Goal: Task Accomplishment & Management: Manage account settings

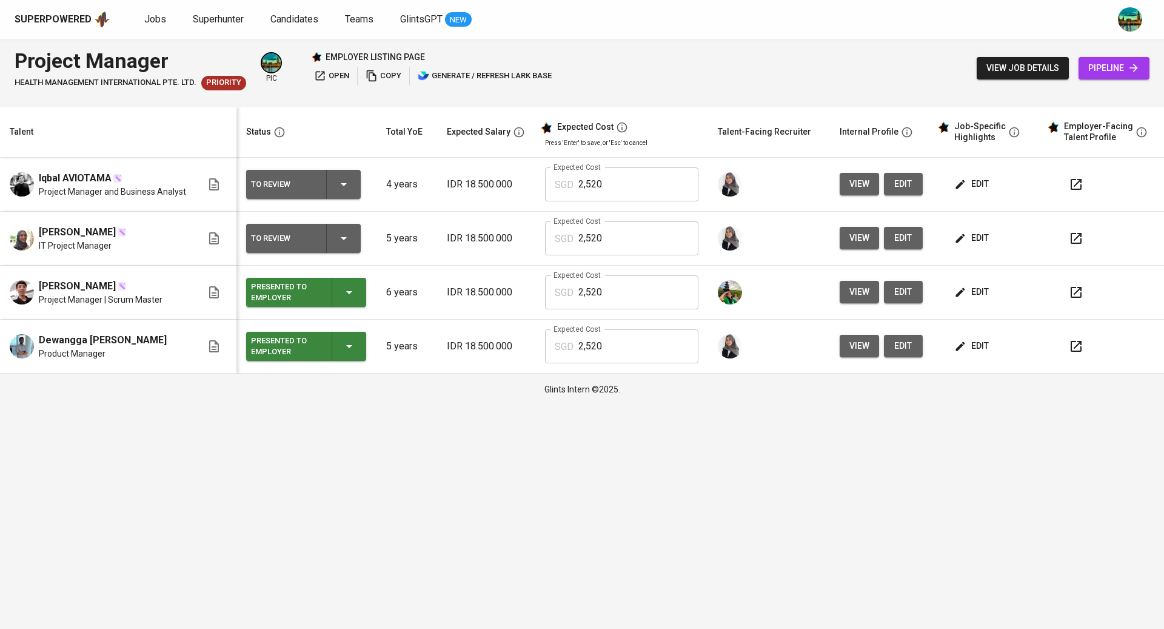
click at [1084, 235] on button "button" at bounding box center [1075, 238] width 29 height 29
click at [974, 238] on span "edit" at bounding box center [973, 237] width 32 height 15
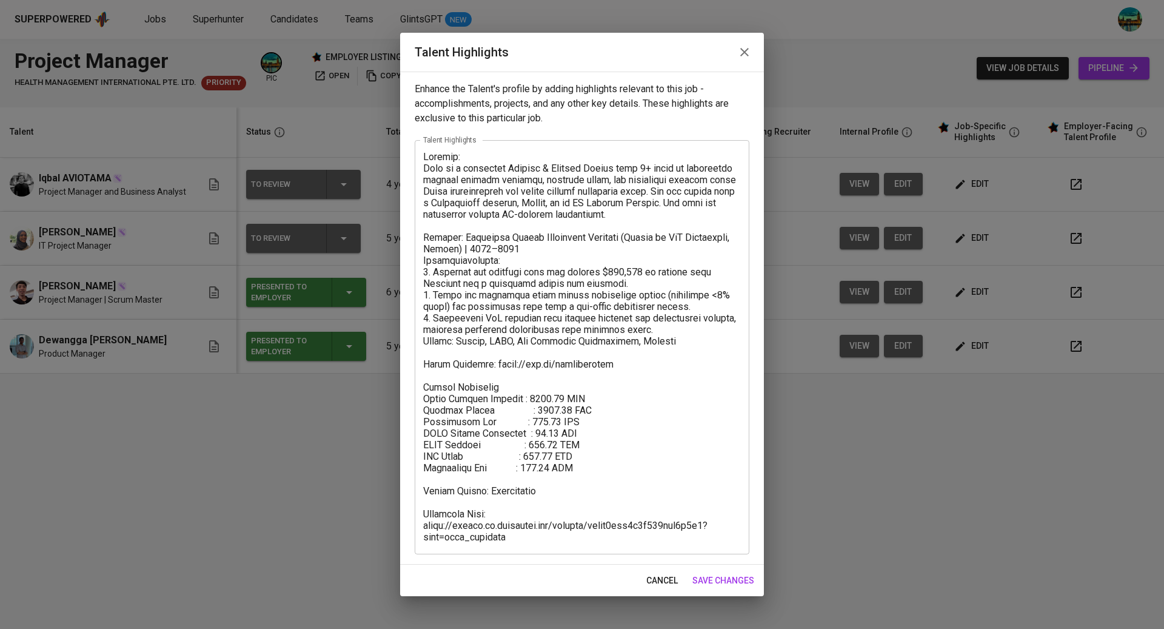
drag, startPoint x: 547, startPoint y: 543, endPoint x: 517, endPoint y: 535, distance: 30.9
click at [439, 508] on div "x Talent Highlights" at bounding box center [582, 347] width 335 height 414
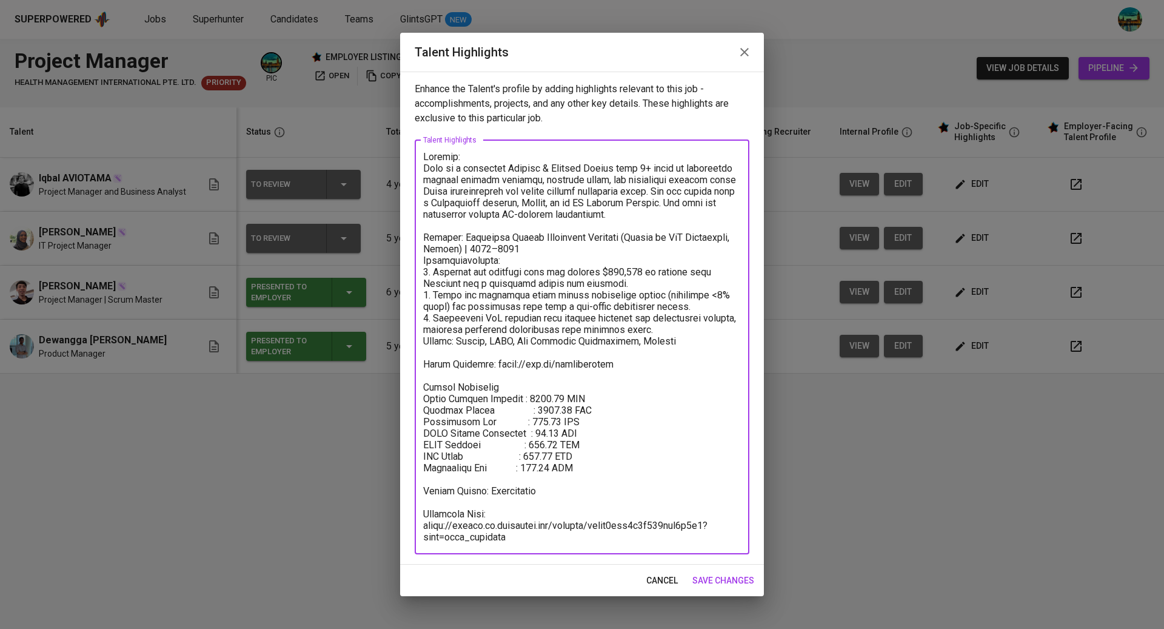
drag, startPoint x: 520, startPoint y: 540, endPoint x: 427, endPoint y: 514, distance: 96.8
click at [427, 514] on textarea at bounding box center [582, 347] width 318 height 392
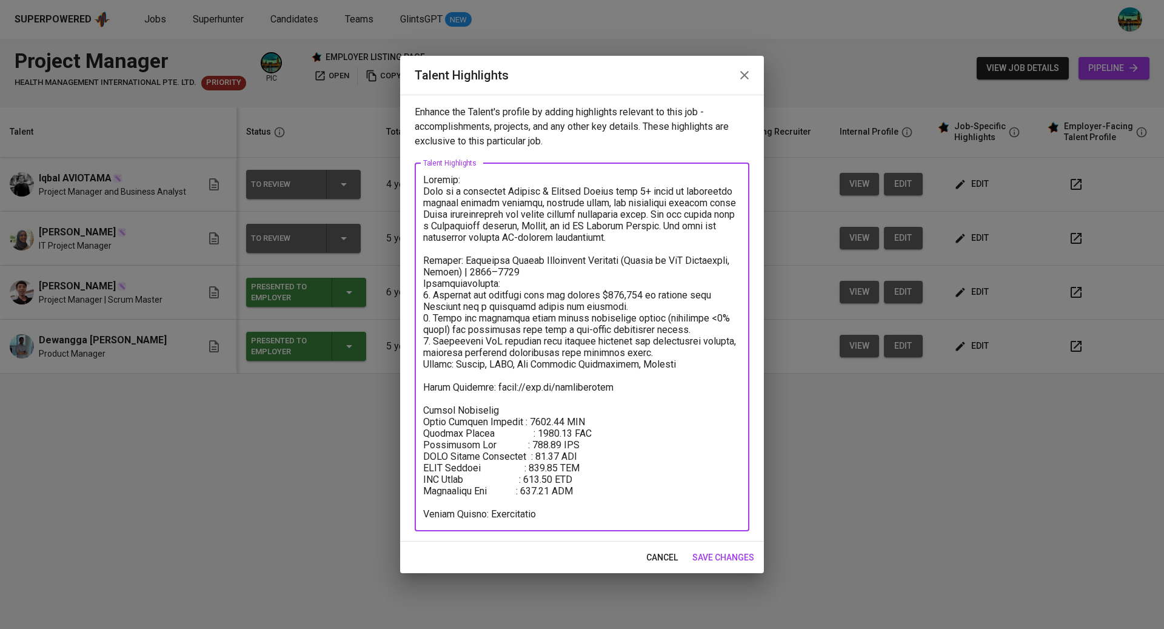
type textarea "Summary: Siti is a proactive Project & Product Leader with 5+ years of experien…"
click at [712, 553] on span "save changes" at bounding box center [723, 557] width 62 height 15
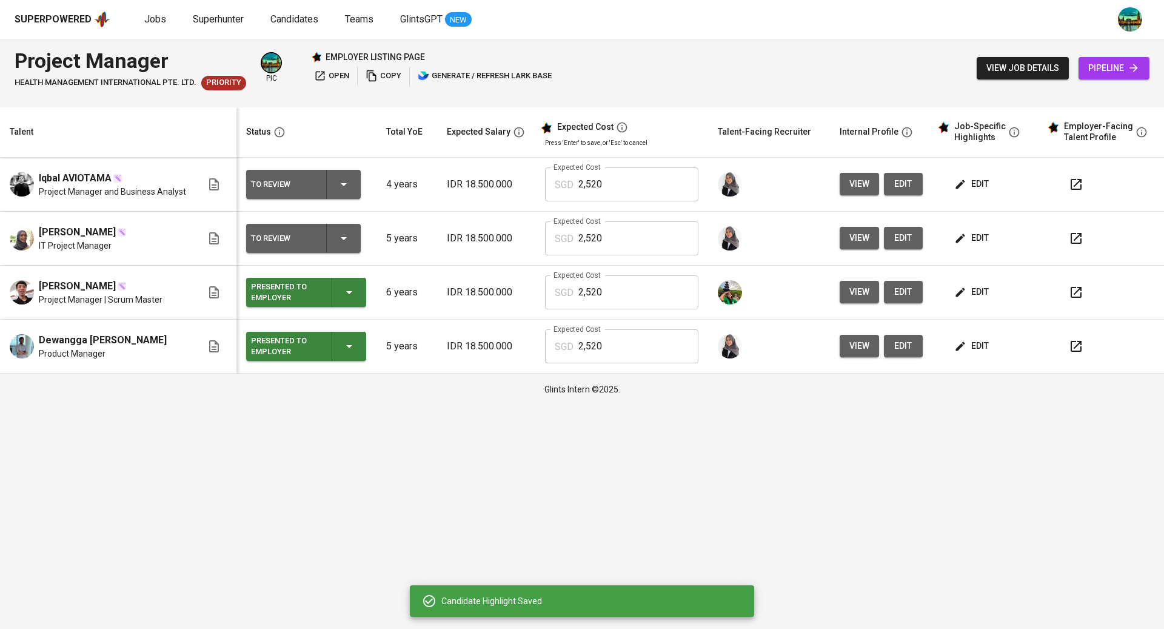
click at [334, 233] on div "To Review" at bounding box center [303, 238] width 105 height 29
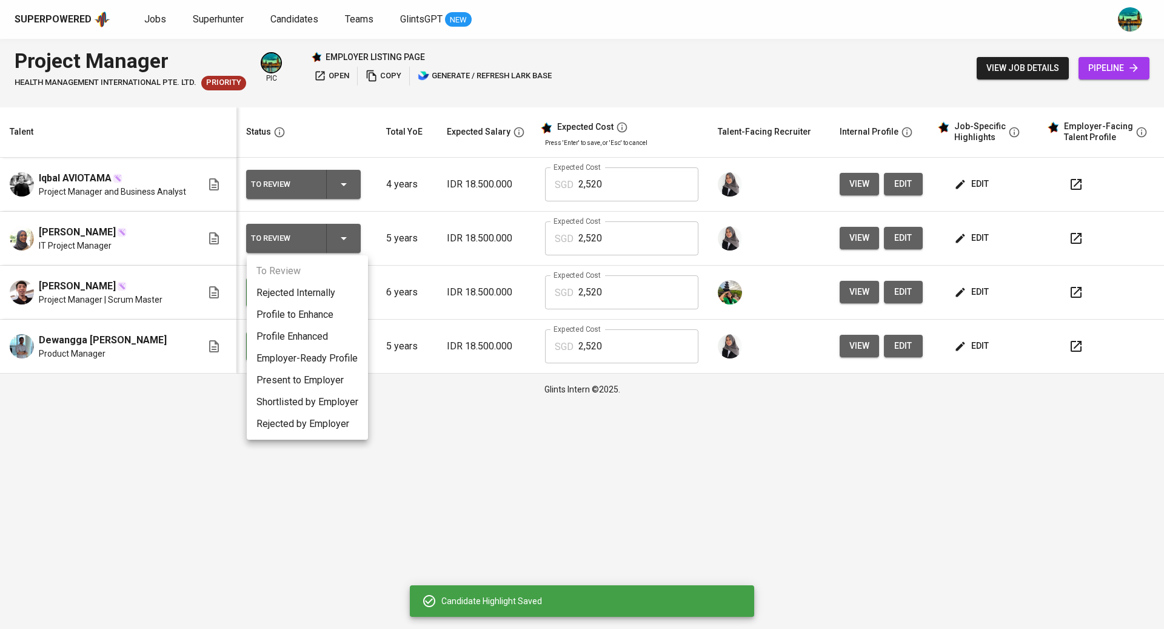
click at [298, 378] on li "Present to Employer" at bounding box center [307, 380] width 121 height 22
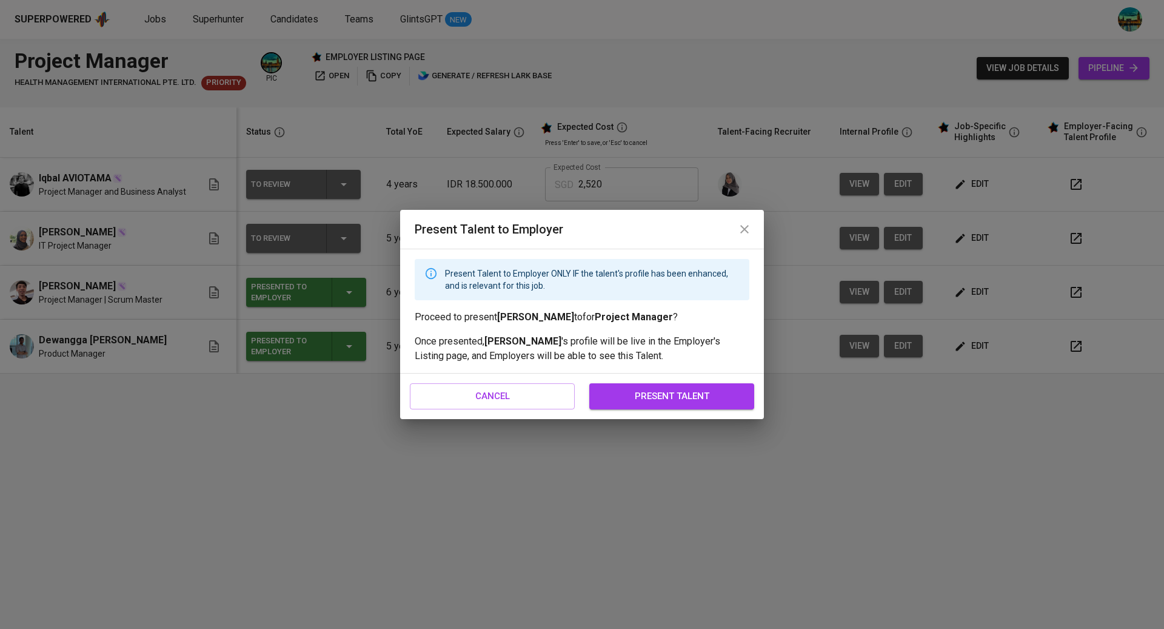
click at [692, 395] on span "present talent" at bounding box center [672, 396] width 138 height 16
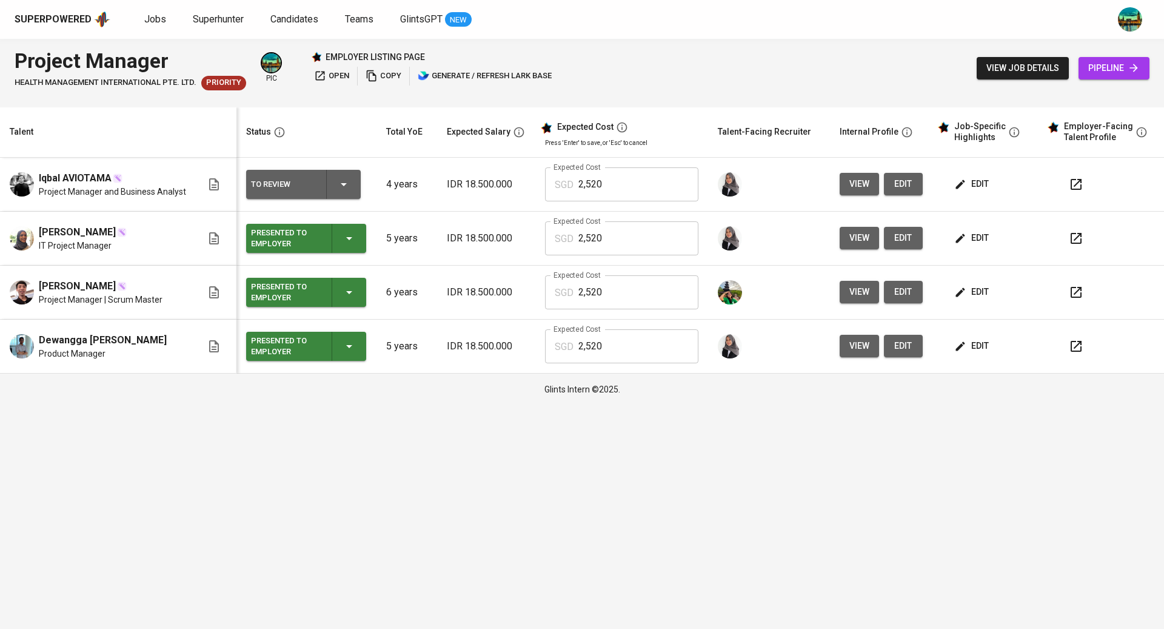
click at [1066, 183] on button "button" at bounding box center [1075, 184] width 29 height 29
click at [987, 179] on button "edit" at bounding box center [973, 184] width 42 height 22
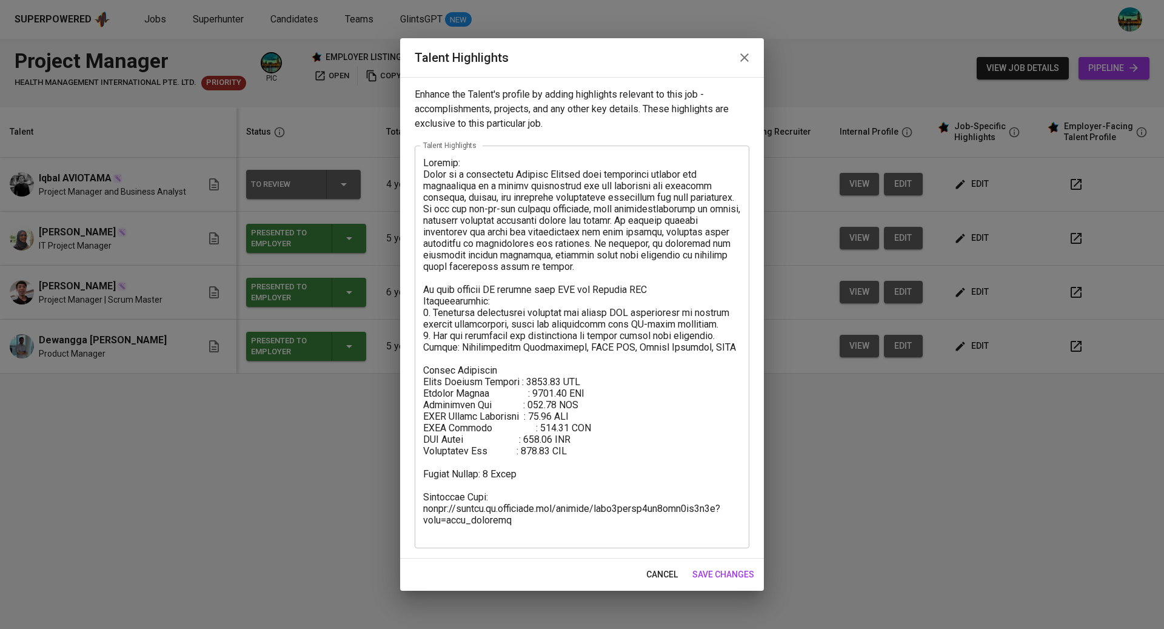
click at [553, 538] on div "x Talent Highlights" at bounding box center [582, 346] width 335 height 403
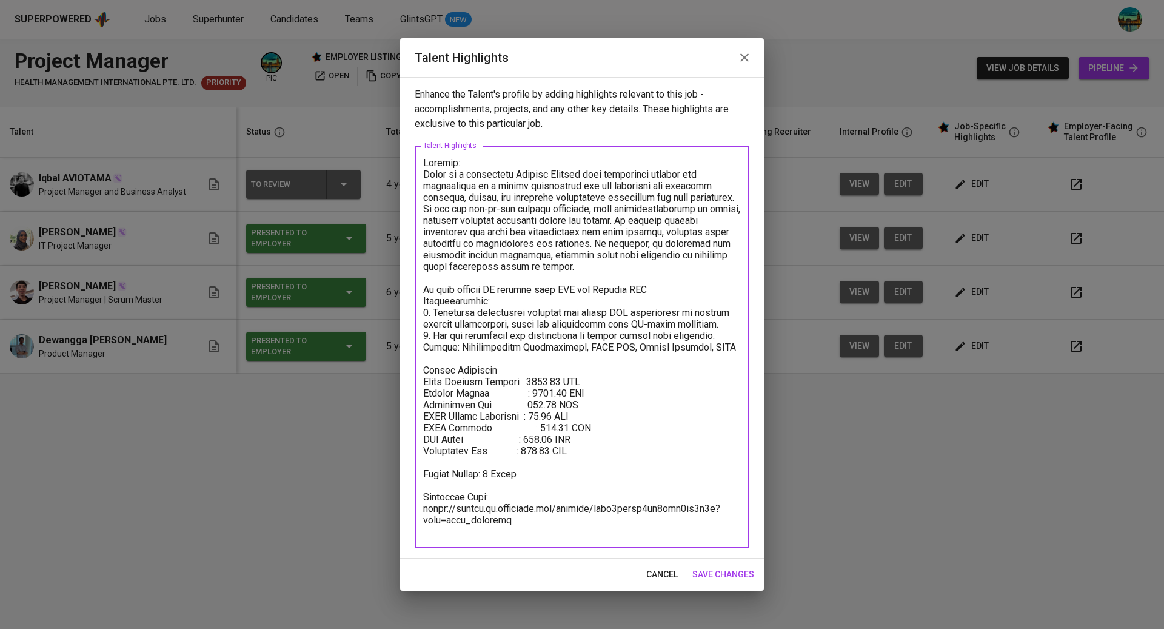
click at [423, 496] on div "x Talent Highlights" at bounding box center [582, 346] width 335 height 403
click at [522, 527] on textarea at bounding box center [582, 347] width 318 height 380
drag, startPoint x: 522, startPoint y: 527, endPoint x: 427, endPoint y: 496, distance: 100.1
click at [427, 496] on textarea at bounding box center [582, 347] width 318 height 380
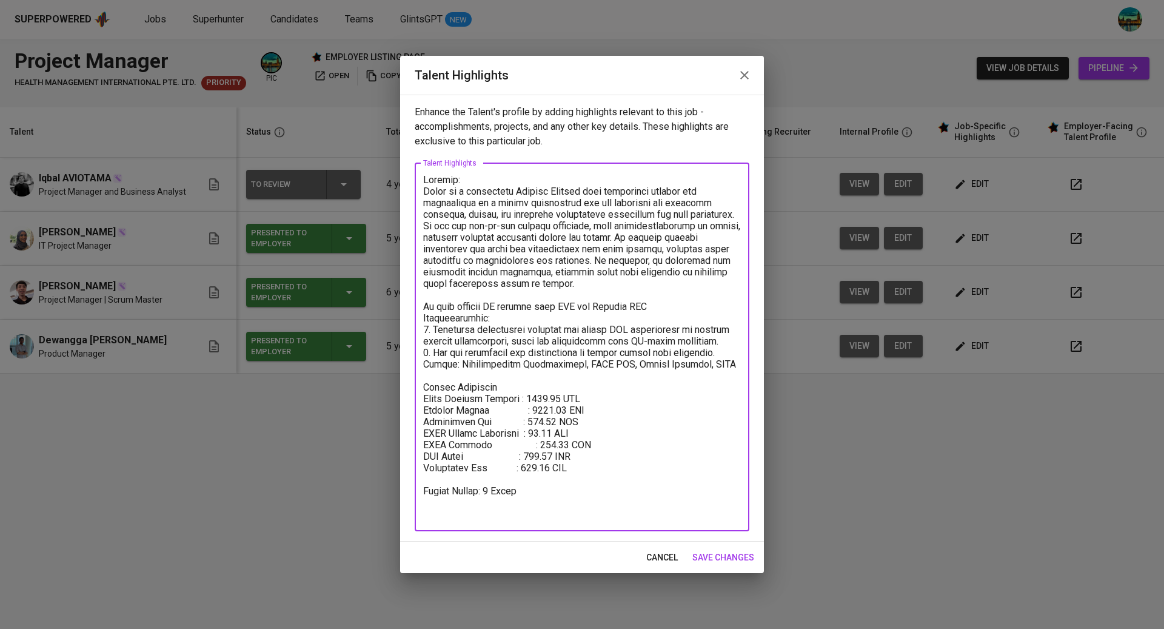
type textarea "Summary: Iqbal is a passionate Project Manager with experience leading the deve…"
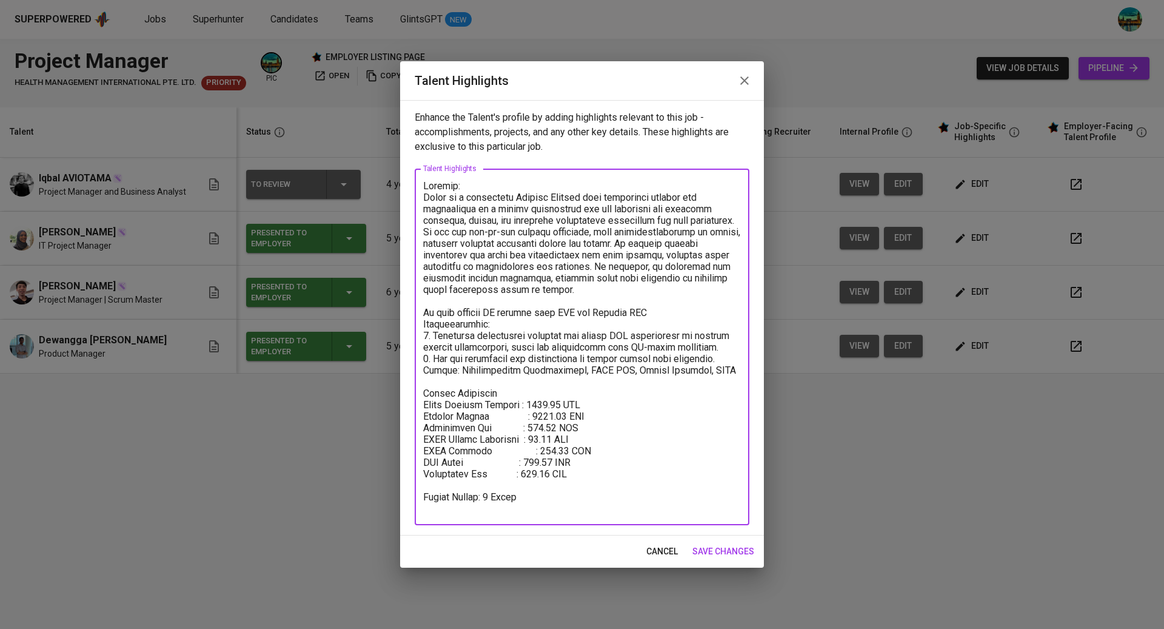
click at [733, 544] on span "save changes" at bounding box center [723, 551] width 62 height 15
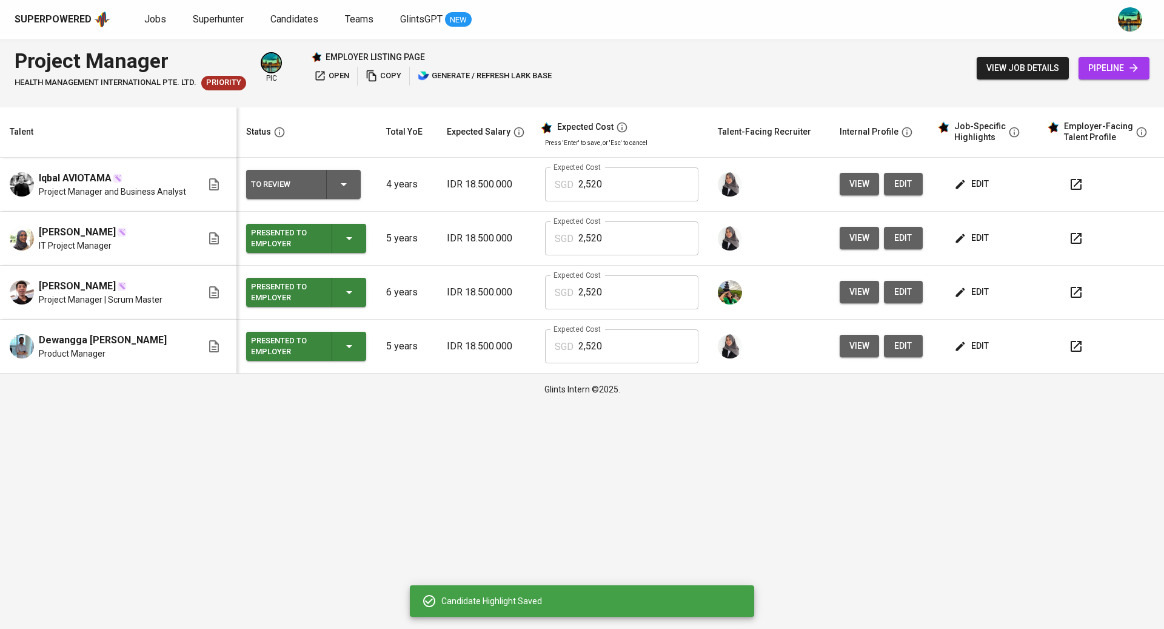
click at [346, 193] on div "To Review" at bounding box center [303, 184] width 105 height 29
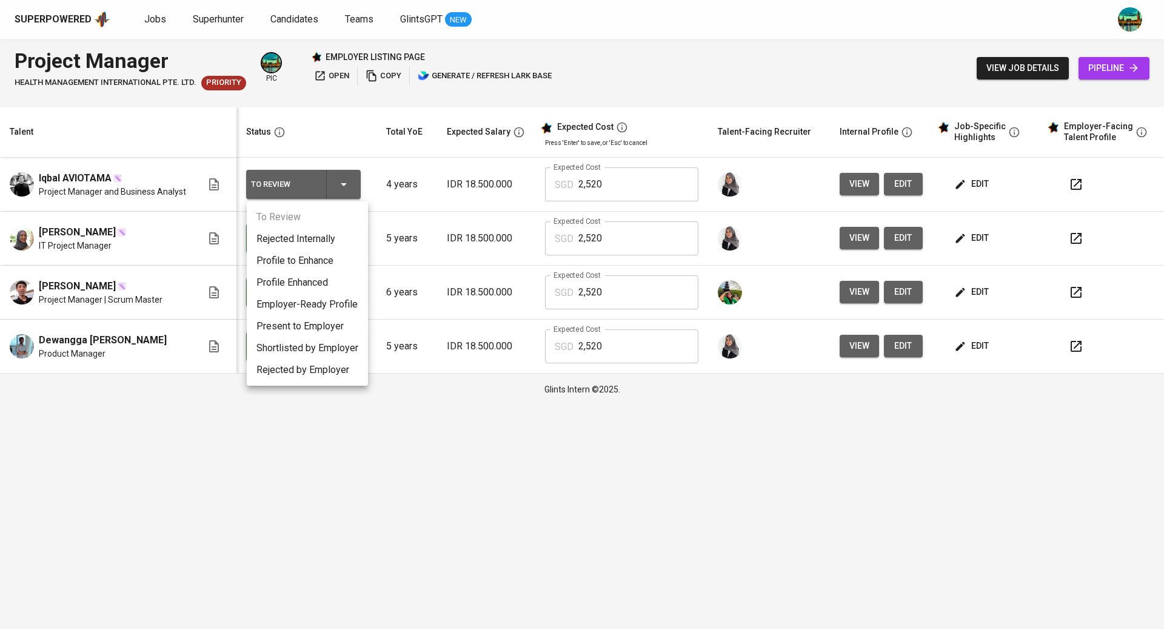
click at [327, 326] on li "Present to Employer" at bounding box center [307, 326] width 121 height 22
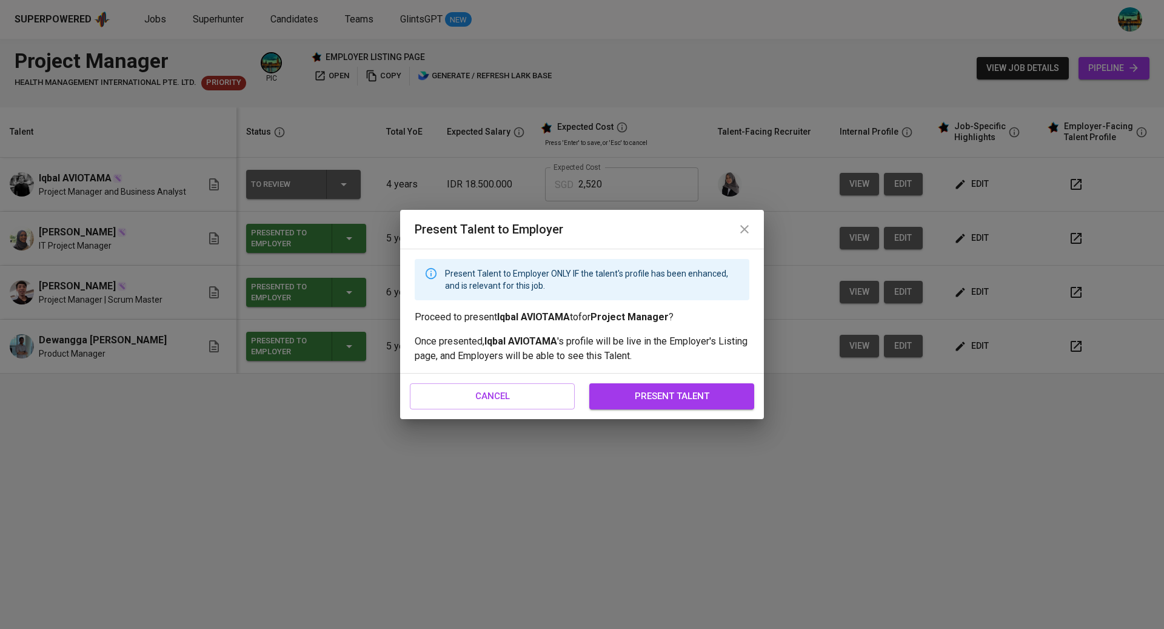
click at [737, 389] on span "present talent" at bounding box center [672, 396] width 138 height 16
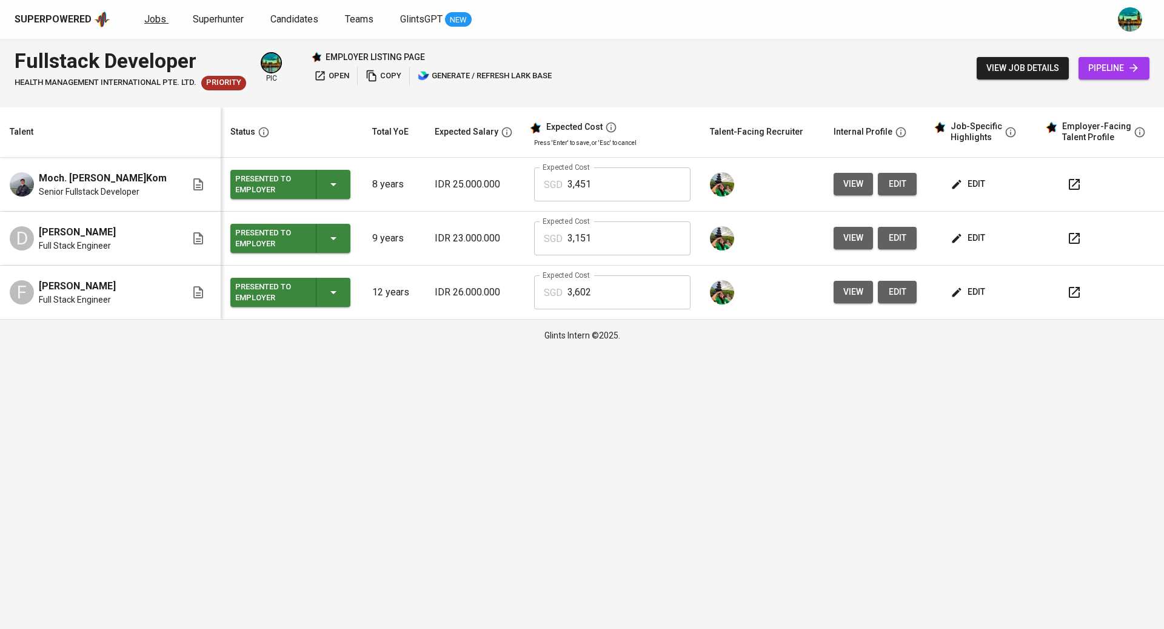
click at [153, 16] on span "Jobs" at bounding box center [155, 19] width 22 height 12
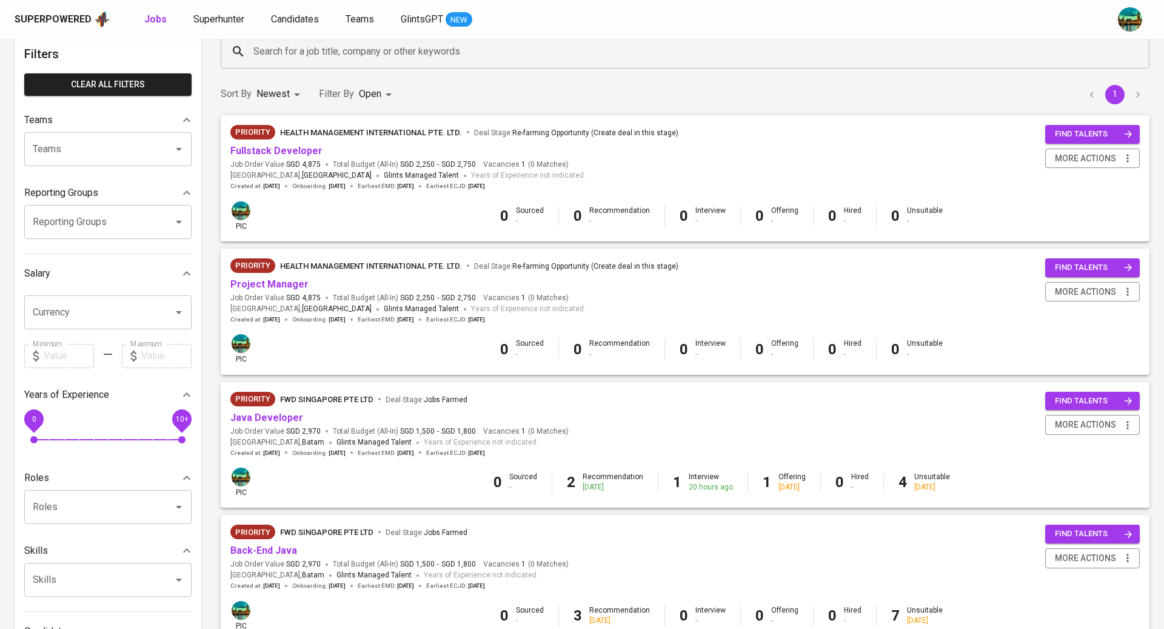
scroll to position [62, 0]
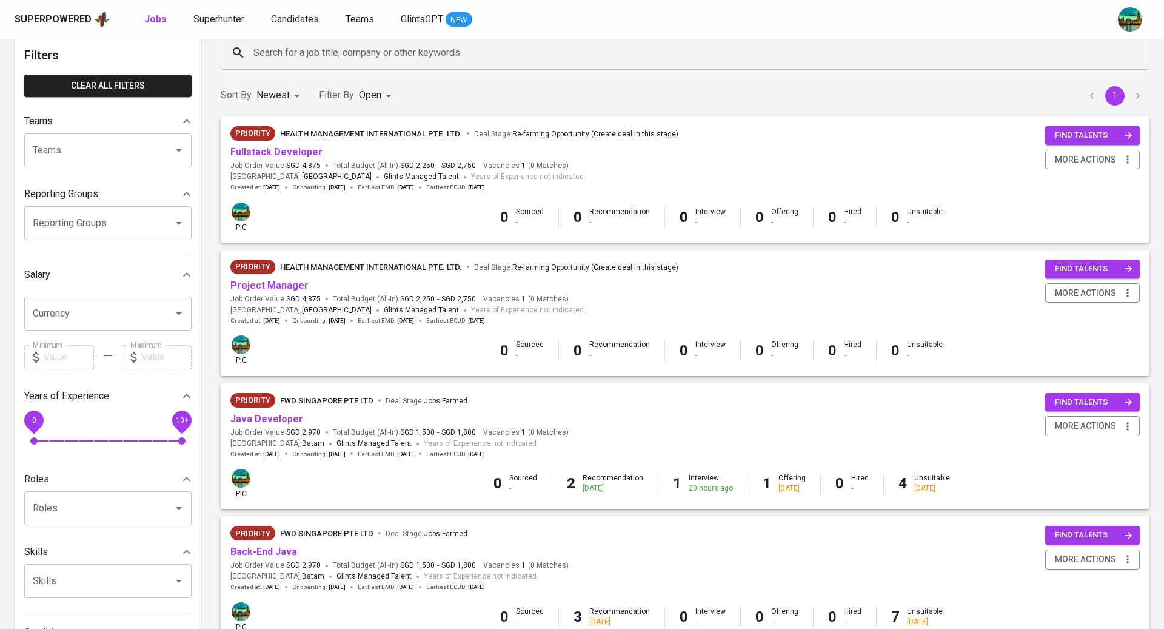
click at [285, 151] on link "Fullstack Developer" at bounding box center [276, 152] width 92 height 12
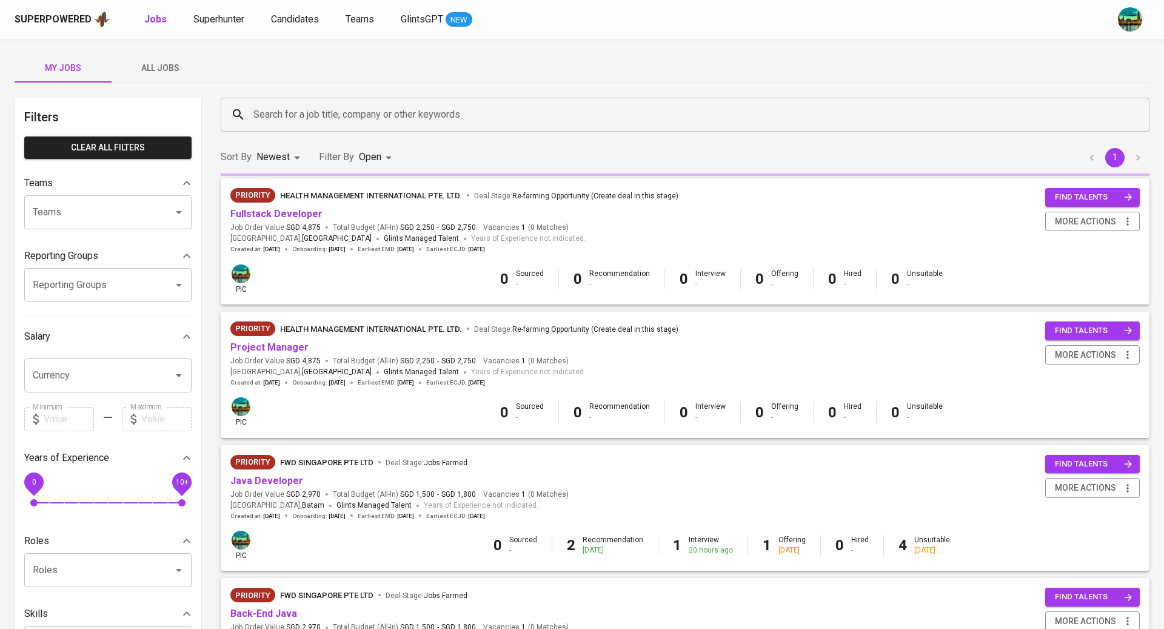
scroll to position [62, 0]
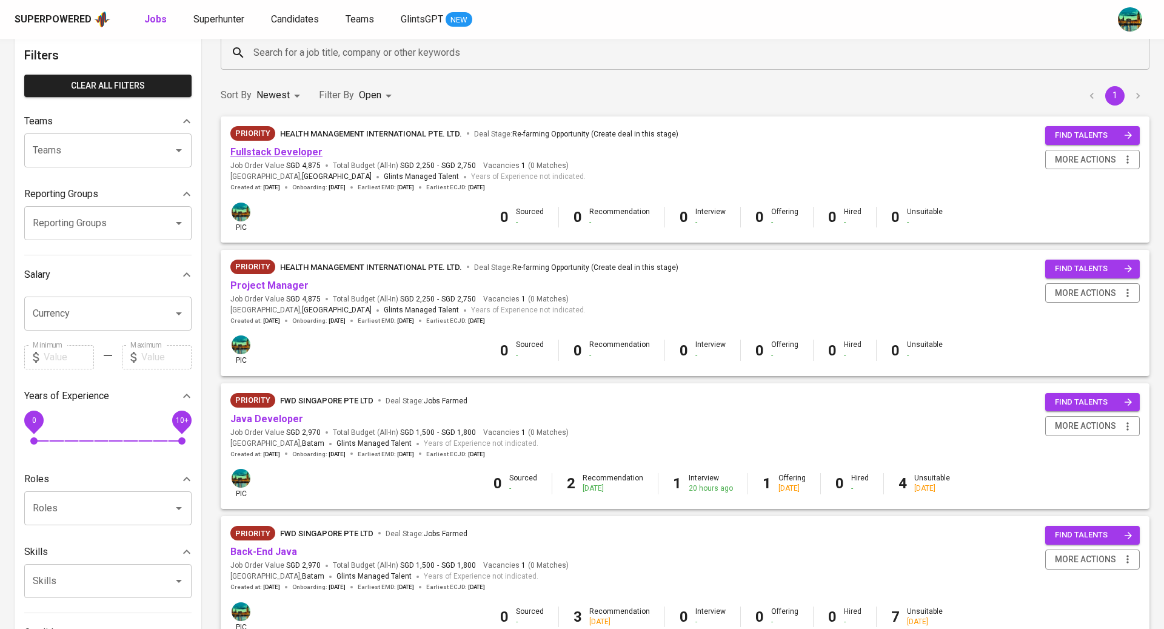
click at [290, 149] on link "Fullstack Developer" at bounding box center [276, 152] width 92 height 12
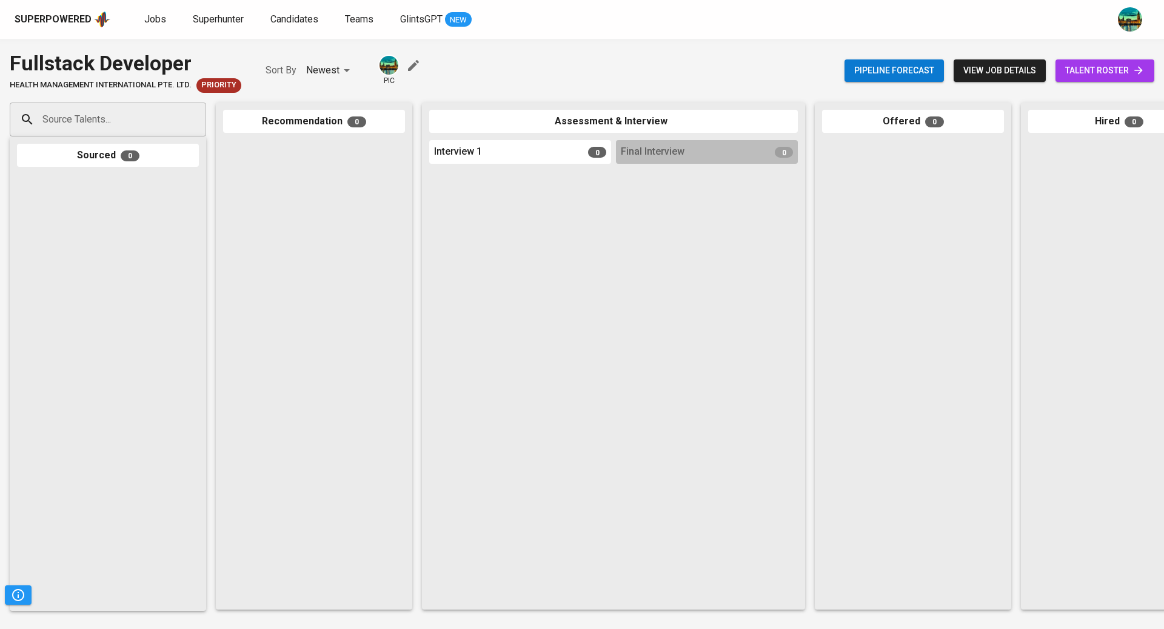
click at [1098, 63] on span "talent roster" at bounding box center [1104, 70] width 79 height 15
